Goal: Use online tool/utility

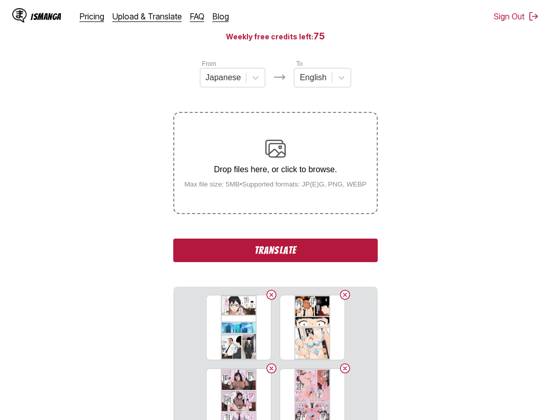
click at [351, 257] on button "Translate" at bounding box center [275, 251] width 204 height 24
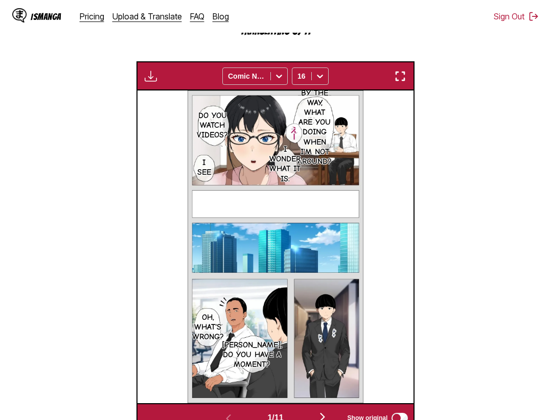
scroll to position [266, 0]
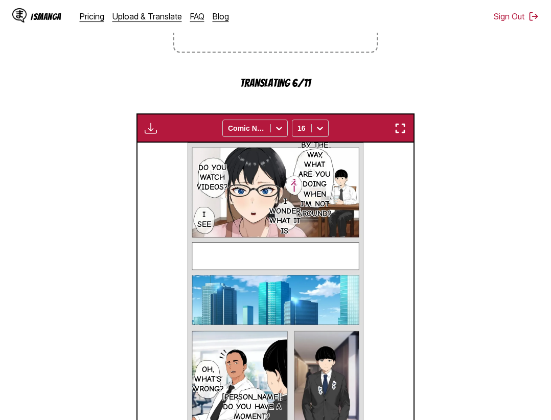
click at [399, 127] on img "button" at bounding box center [400, 128] width 12 height 12
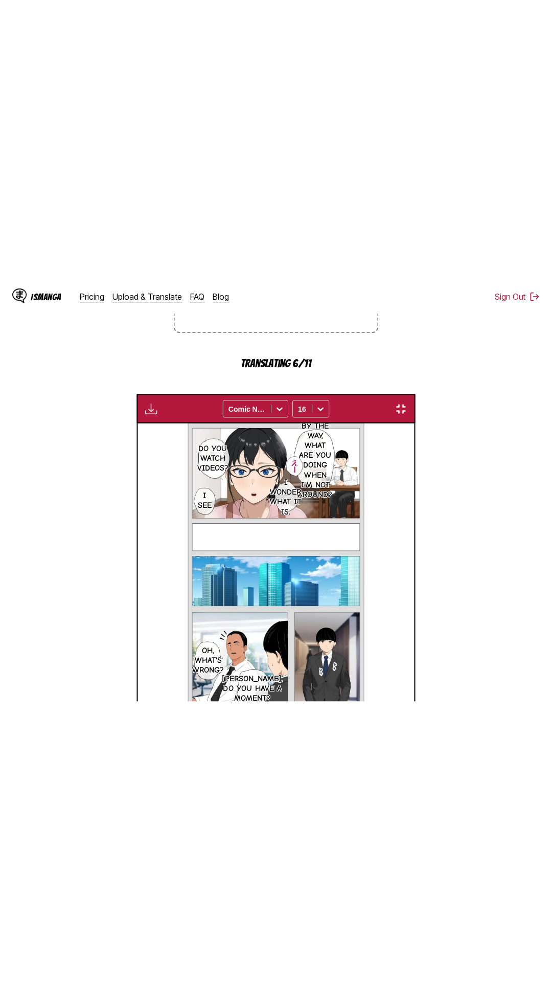
scroll to position [64, 0]
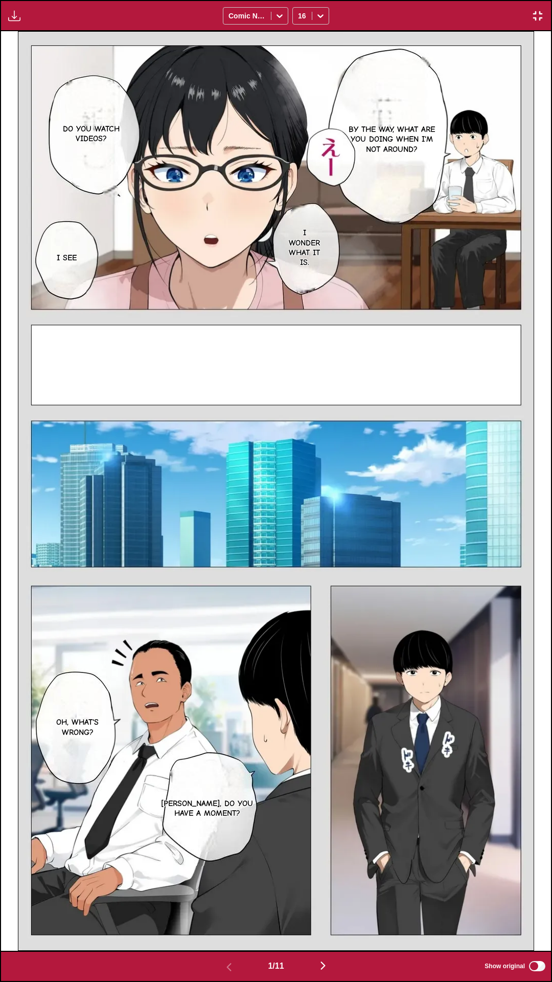
click at [384, 0] on div "Waiting for translations to be done... Comic Neue 16" at bounding box center [276, 15] width 552 height 31
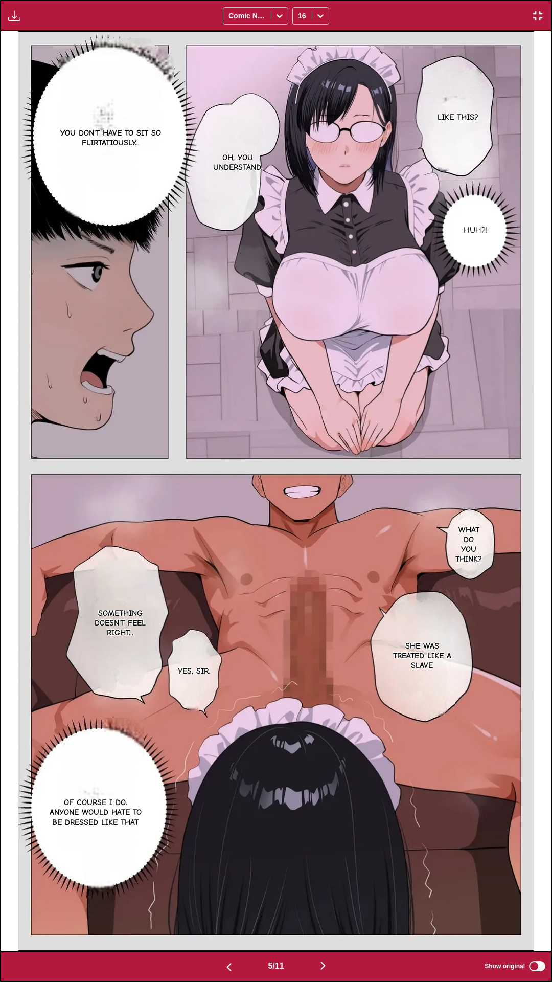
scroll to position [0, 2751]
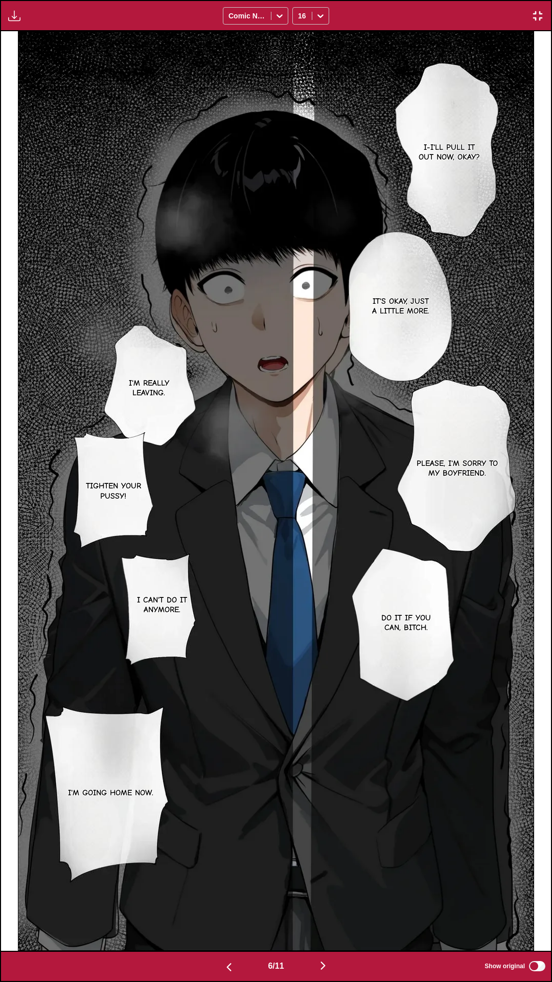
click at [543, 14] on img "button" at bounding box center [538, 16] width 12 height 12
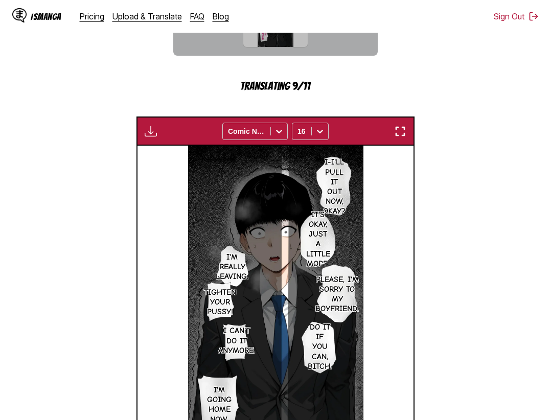
scroll to position [209, 0]
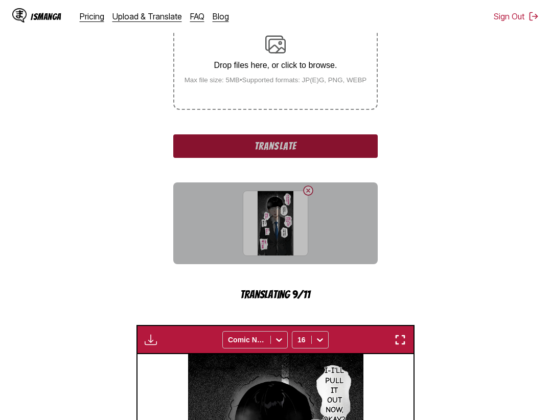
click at [380, 216] on section "From Japanese To English Drop files here, or click to browse. Max file size: 5M…" at bounding box center [275, 325] width 535 height 742
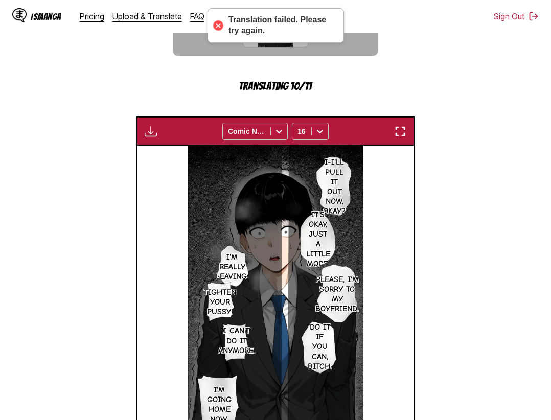
scroll to position [581, 0]
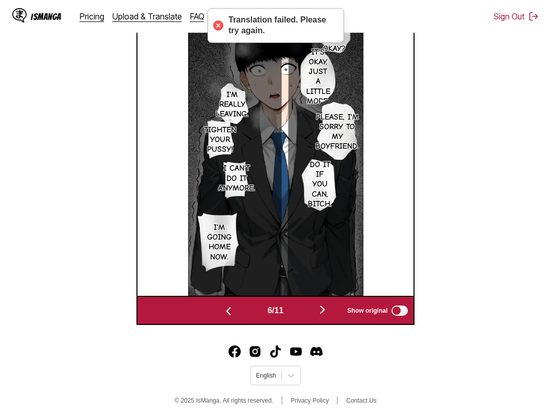
click at [324, 310] on img "button" at bounding box center [322, 310] width 12 height 12
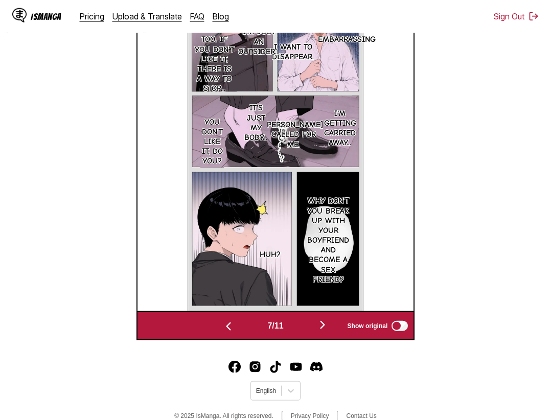
click at [225, 332] on img "button" at bounding box center [228, 327] width 12 height 12
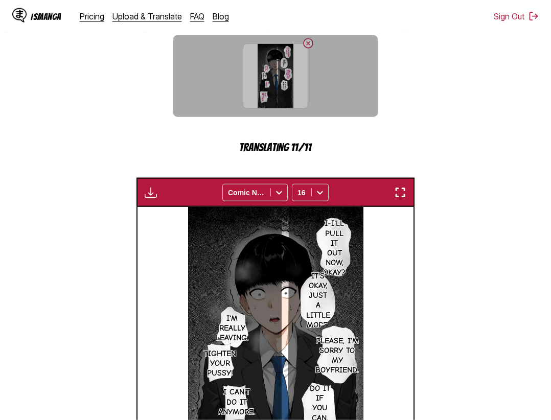
scroll to position [252, 0]
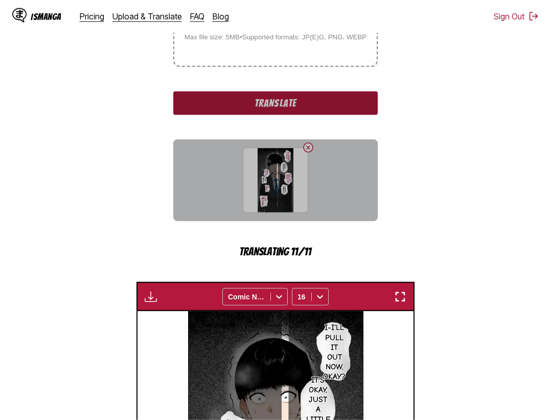
click at [307, 148] on section "0054 [TEMP].jpg" at bounding box center [275, 181] width 204 height 82
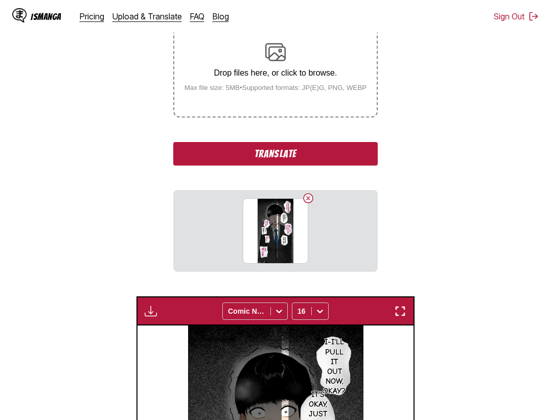
scroll to position [305, 0]
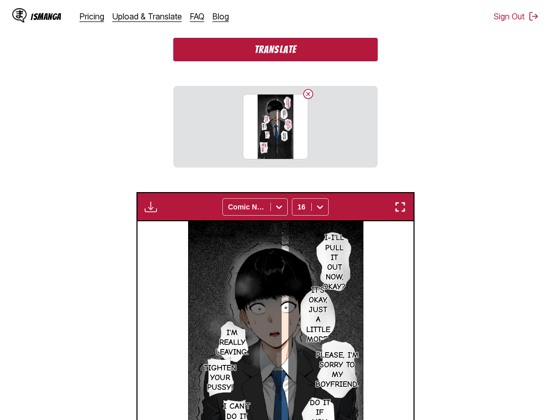
click at [328, 53] on button "Translate" at bounding box center [275, 50] width 204 height 24
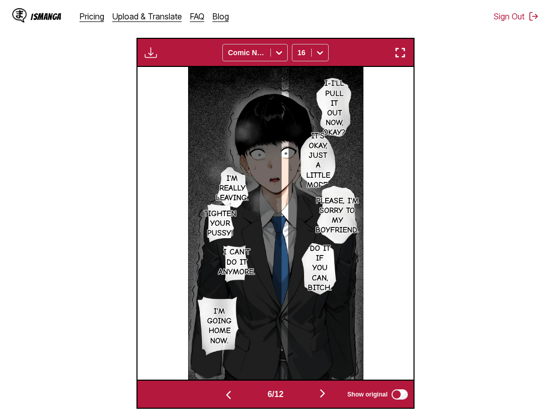
click at [400, 58] on img "button" at bounding box center [400, 53] width 12 height 12
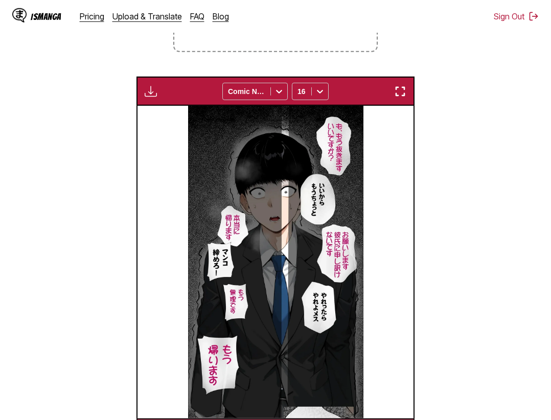
scroll to position [0, 3039]
